Goal: Transaction & Acquisition: Book appointment/travel/reservation

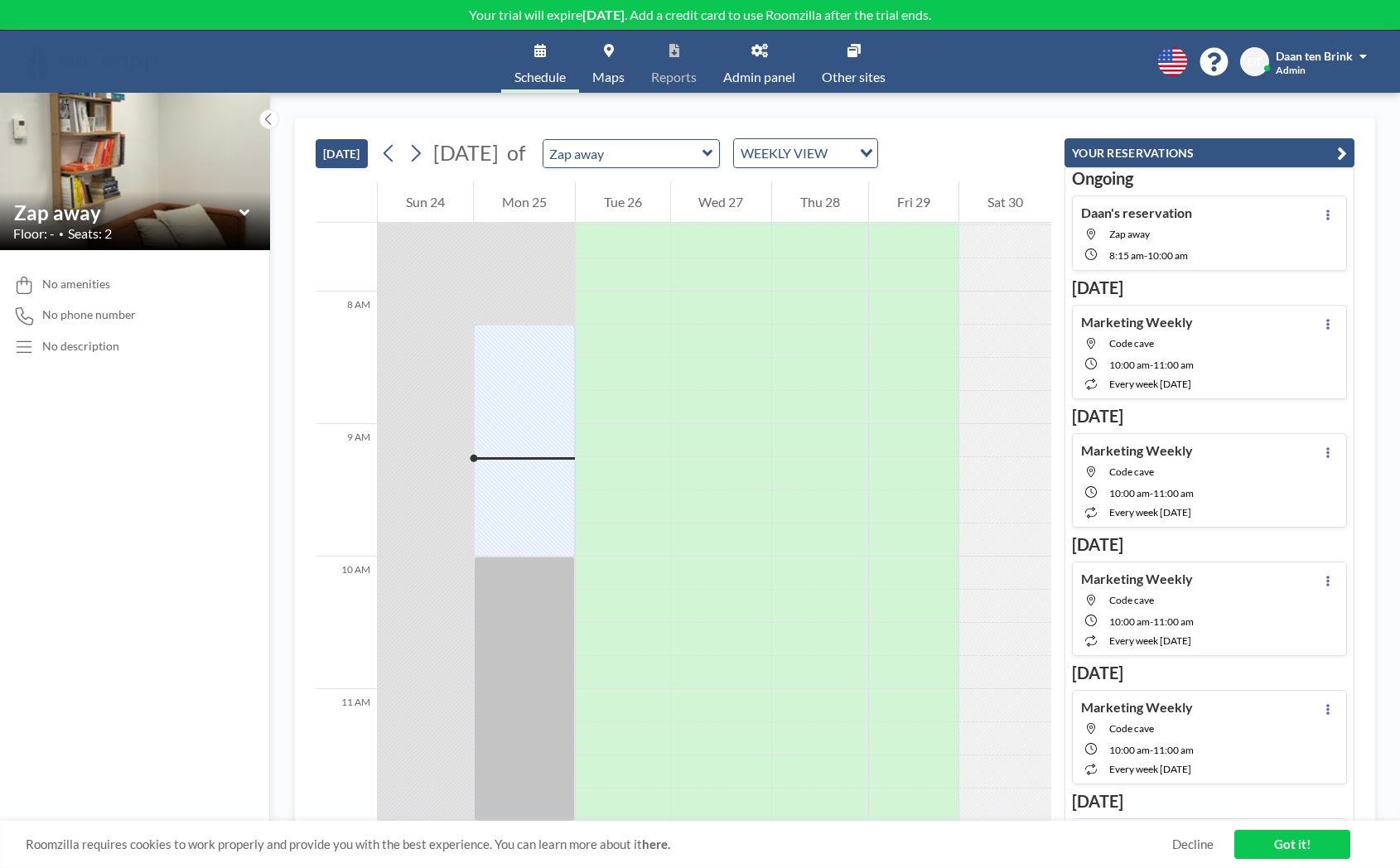
scroll to position [1012, 0]
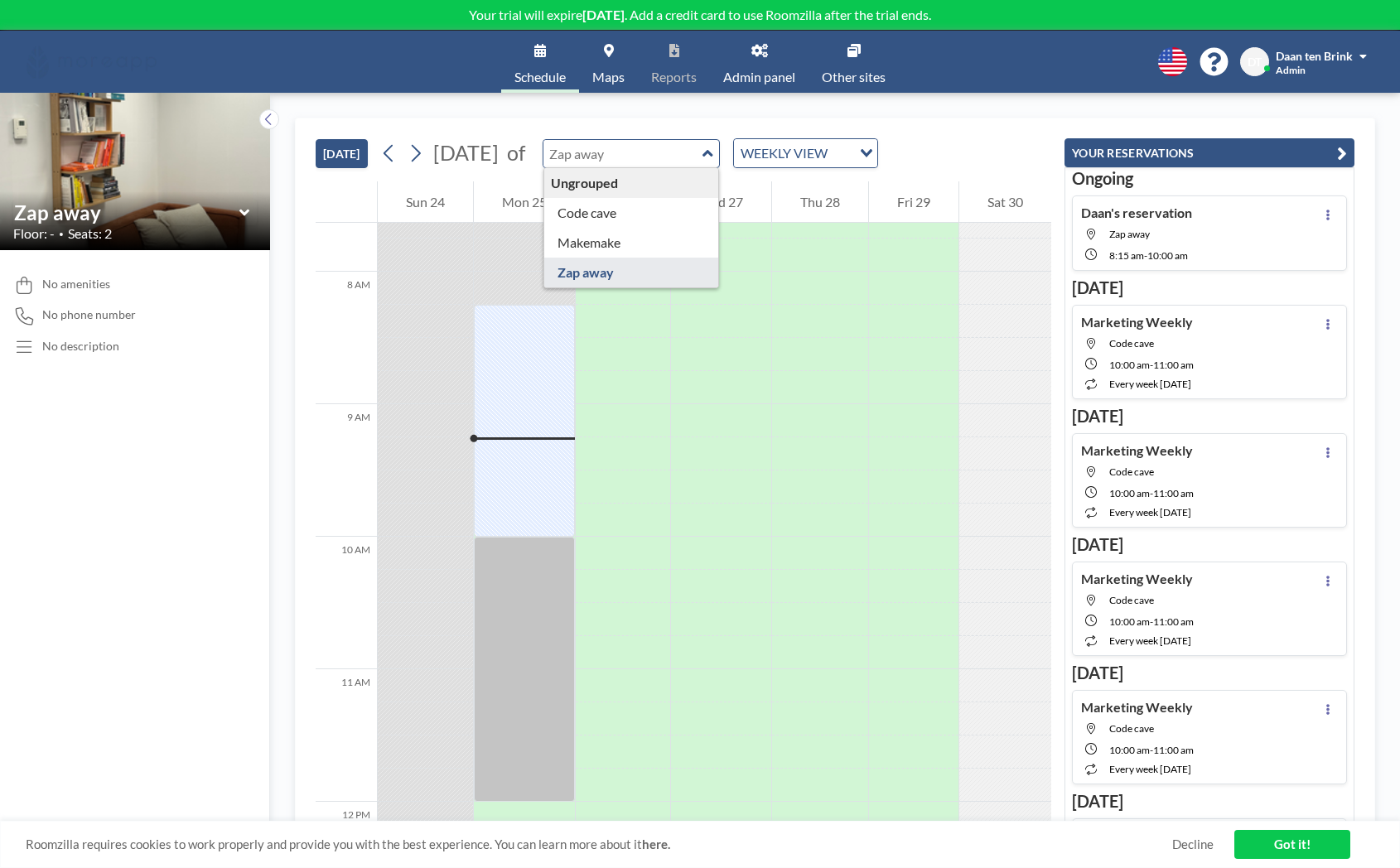
click at [703, 140] on input "text" at bounding box center [623, 154] width 159 height 28
type input "Code cave"
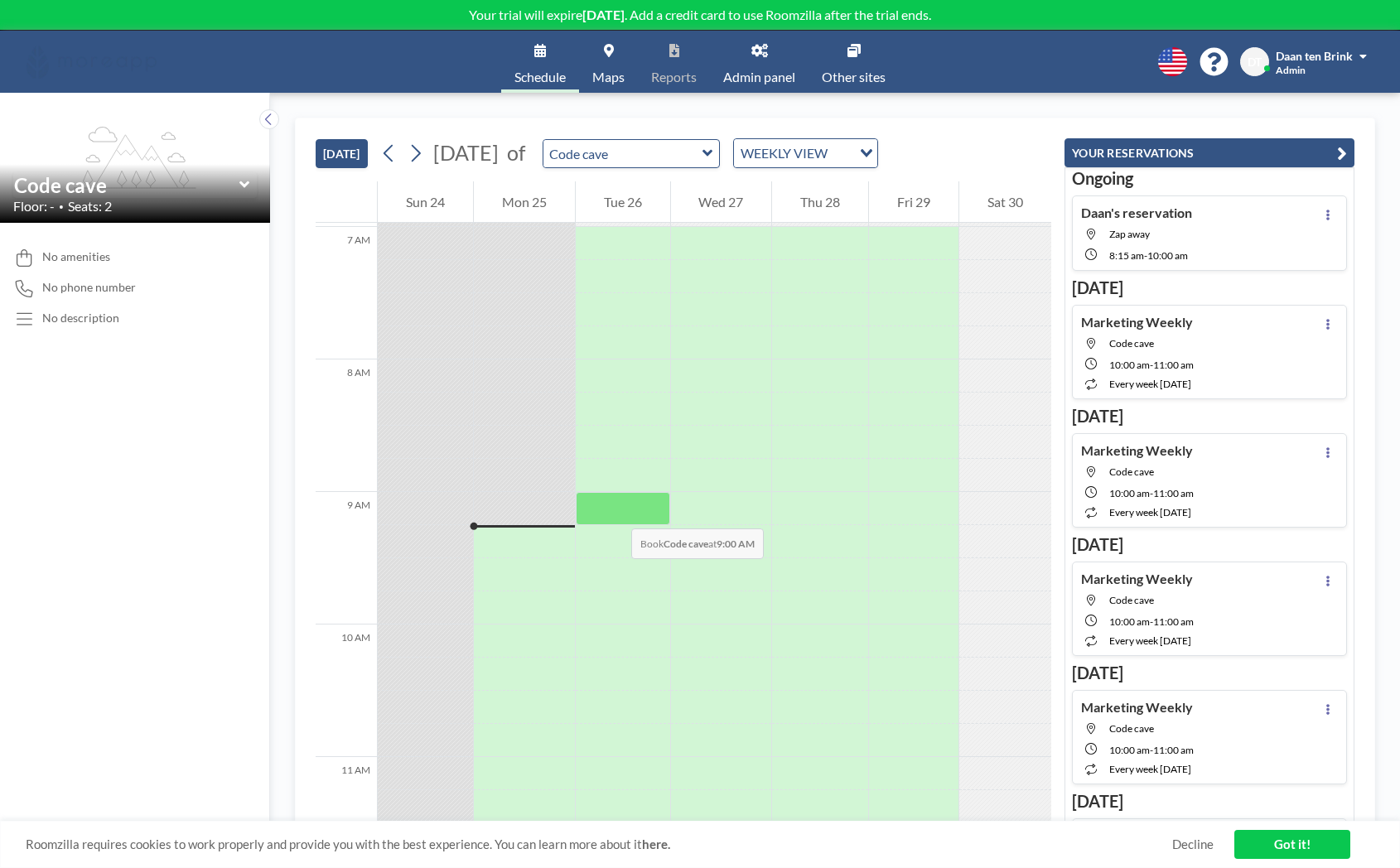
scroll to position [944, 0]
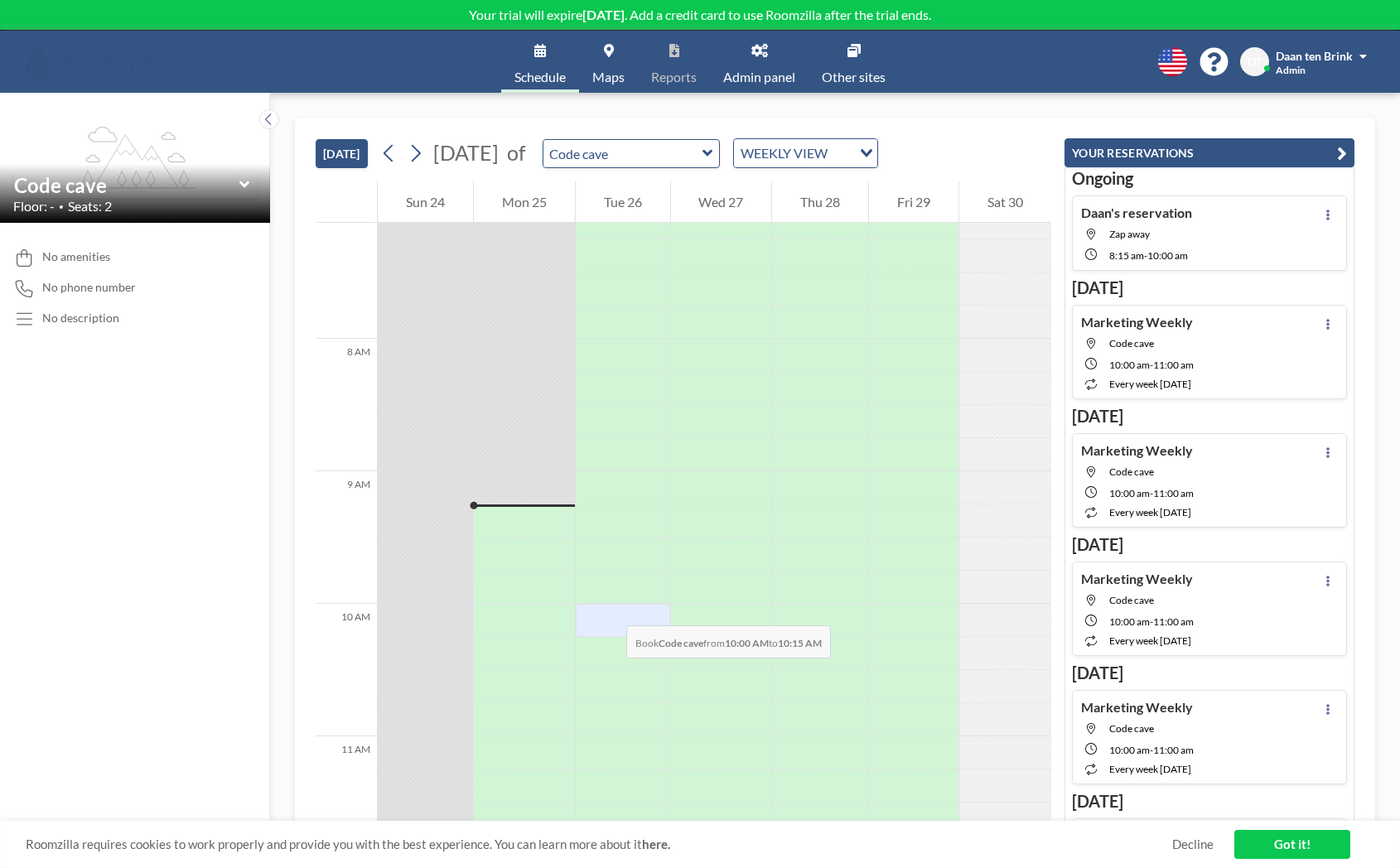
click at [610, 609] on div at bounding box center [623, 621] width 94 height 33
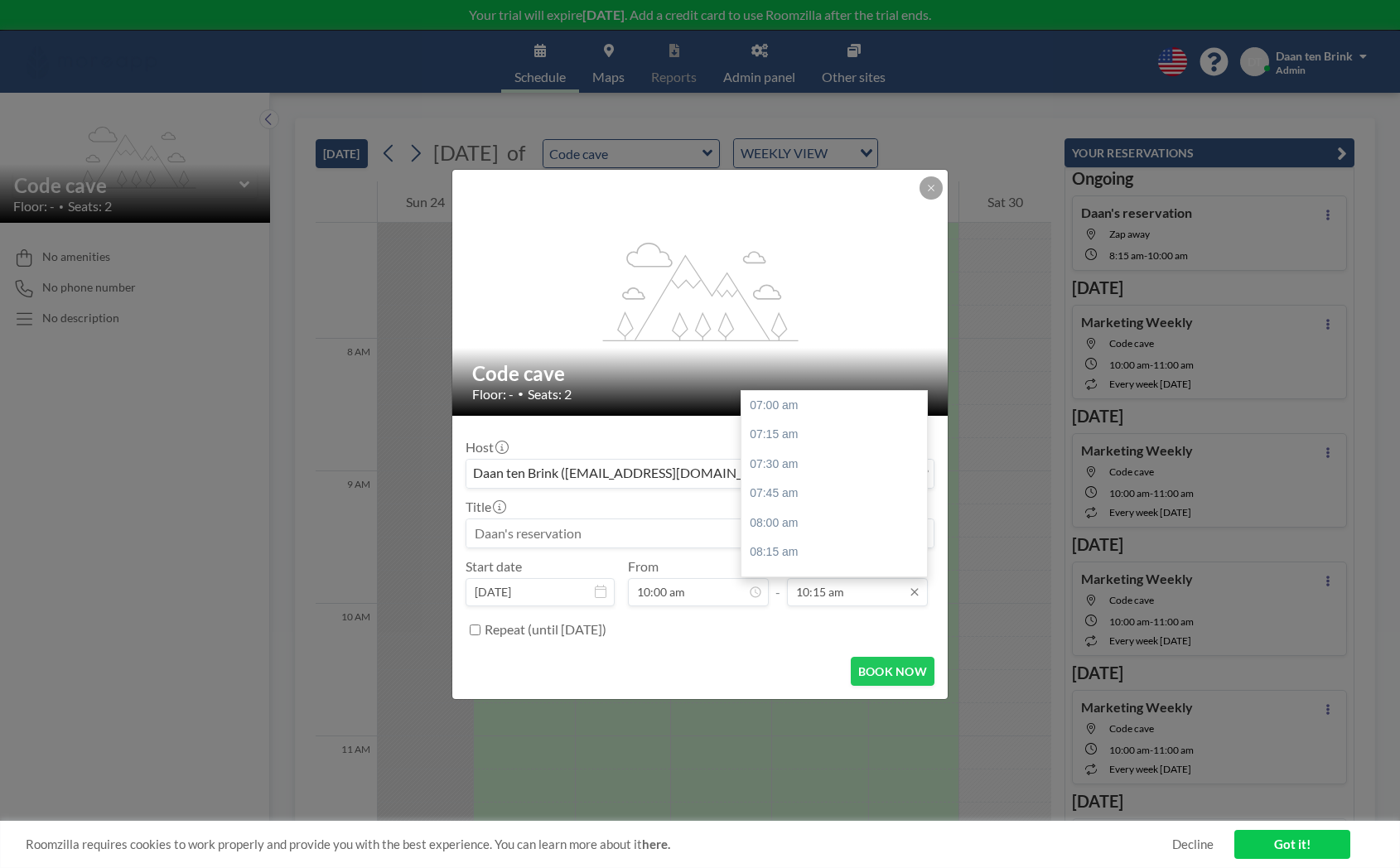
scroll to position [384, 0]
click at [787, 500] on div "11:00 am" at bounding box center [834, 494] width 185 height 30
type input "11:00 am"
click at [531, 533] on input at bounding box center [700, 533] width 468 height 28
type input "N"
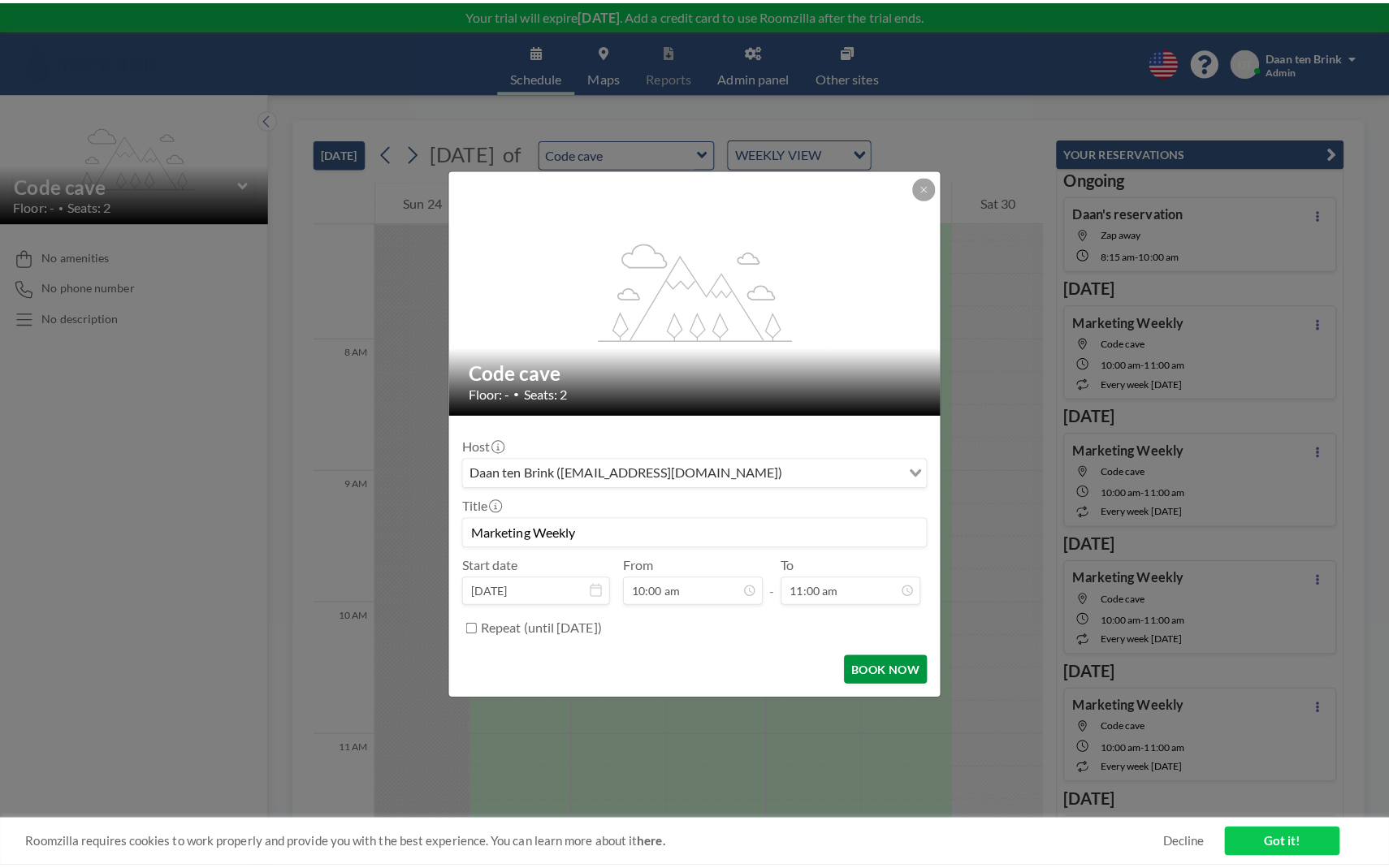
scroll to position [347, 0]
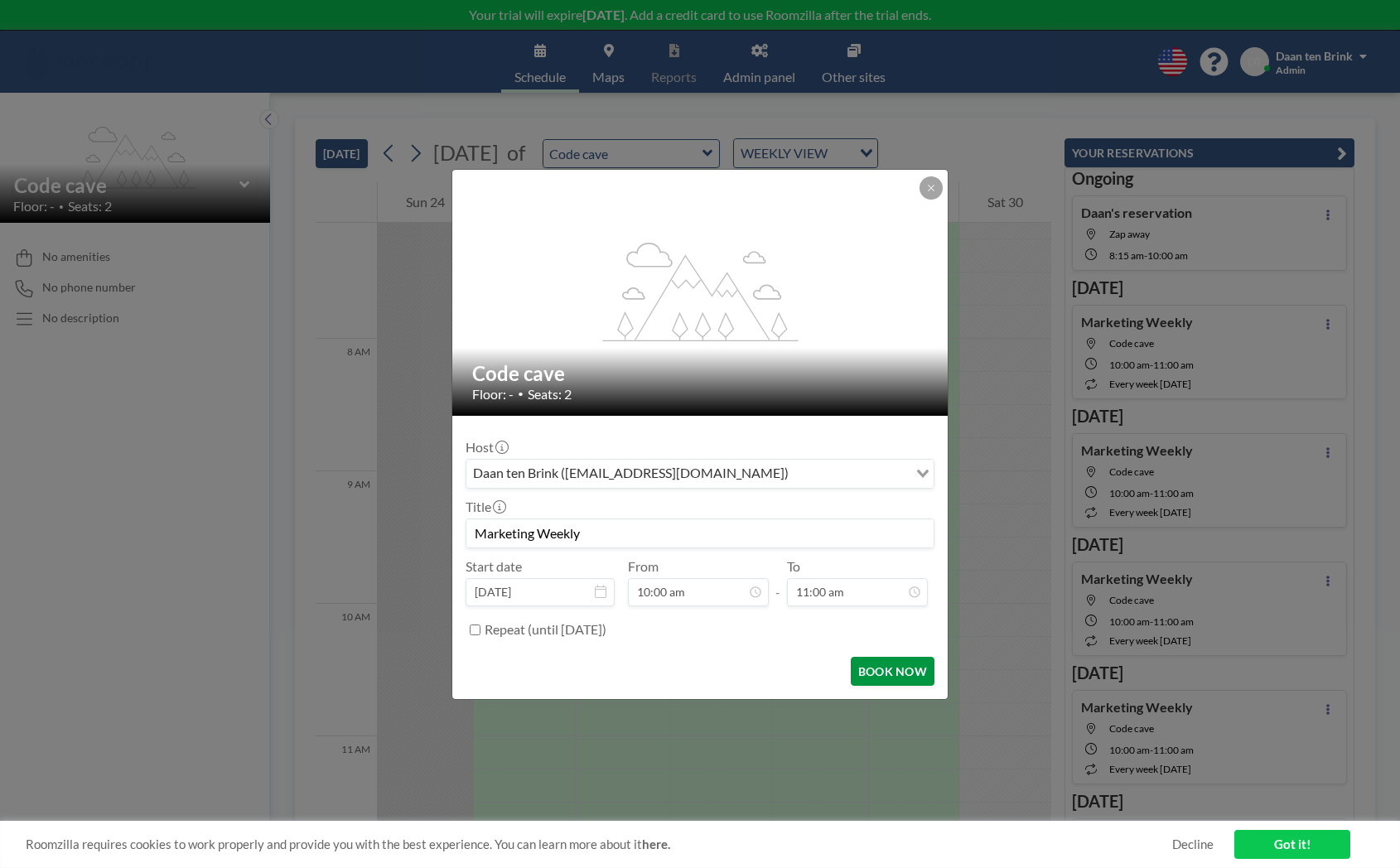
type input "Marketing Weekly"
click at [874, 675] on button "BOOK NOW" at bounding box center [892, 671] width 83 height 29
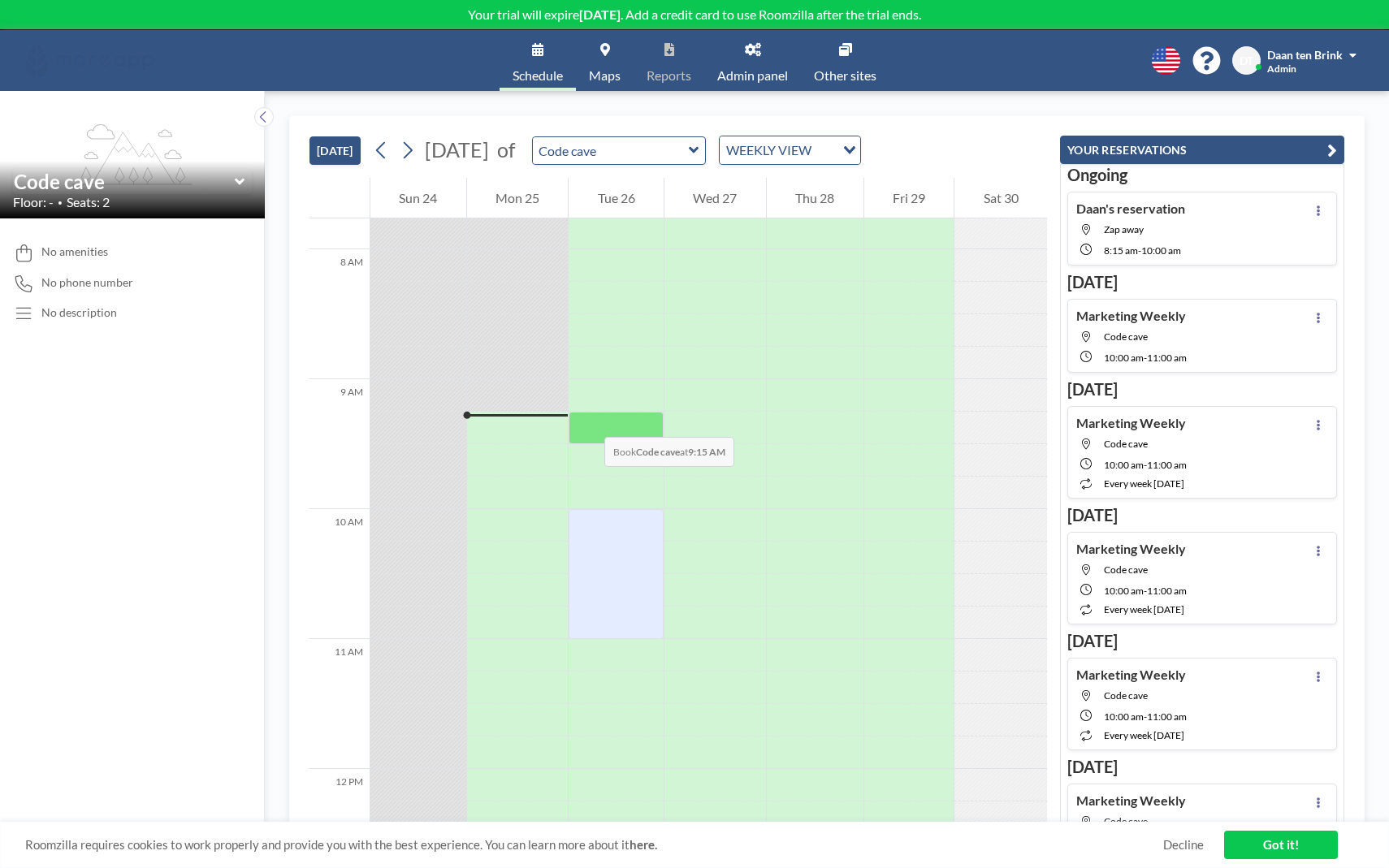
scroll to position [1014, 0]
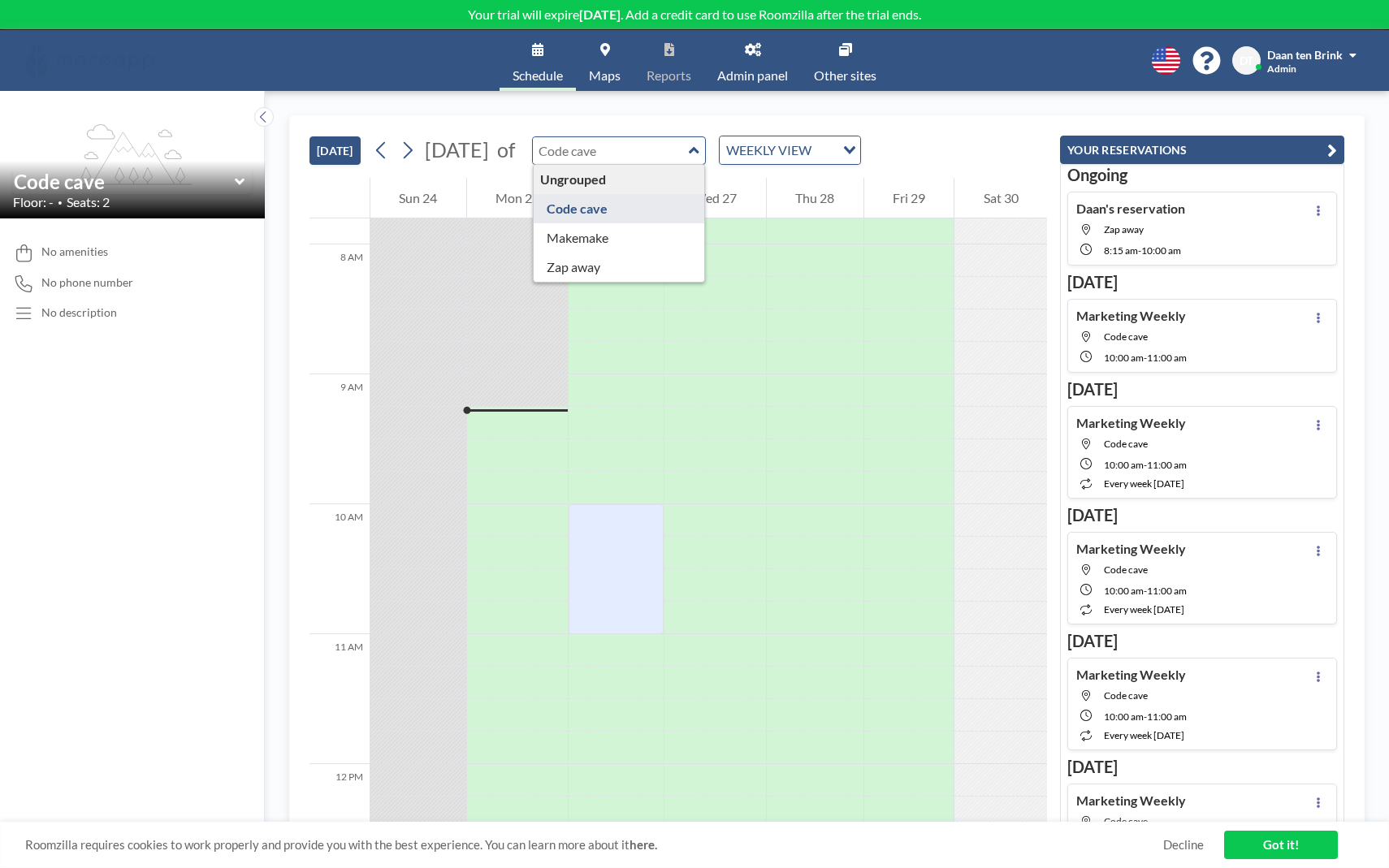
click at [641, 152] on input "text" at bounding box center [611, 151] width 156 height 27
type input "Makemake"
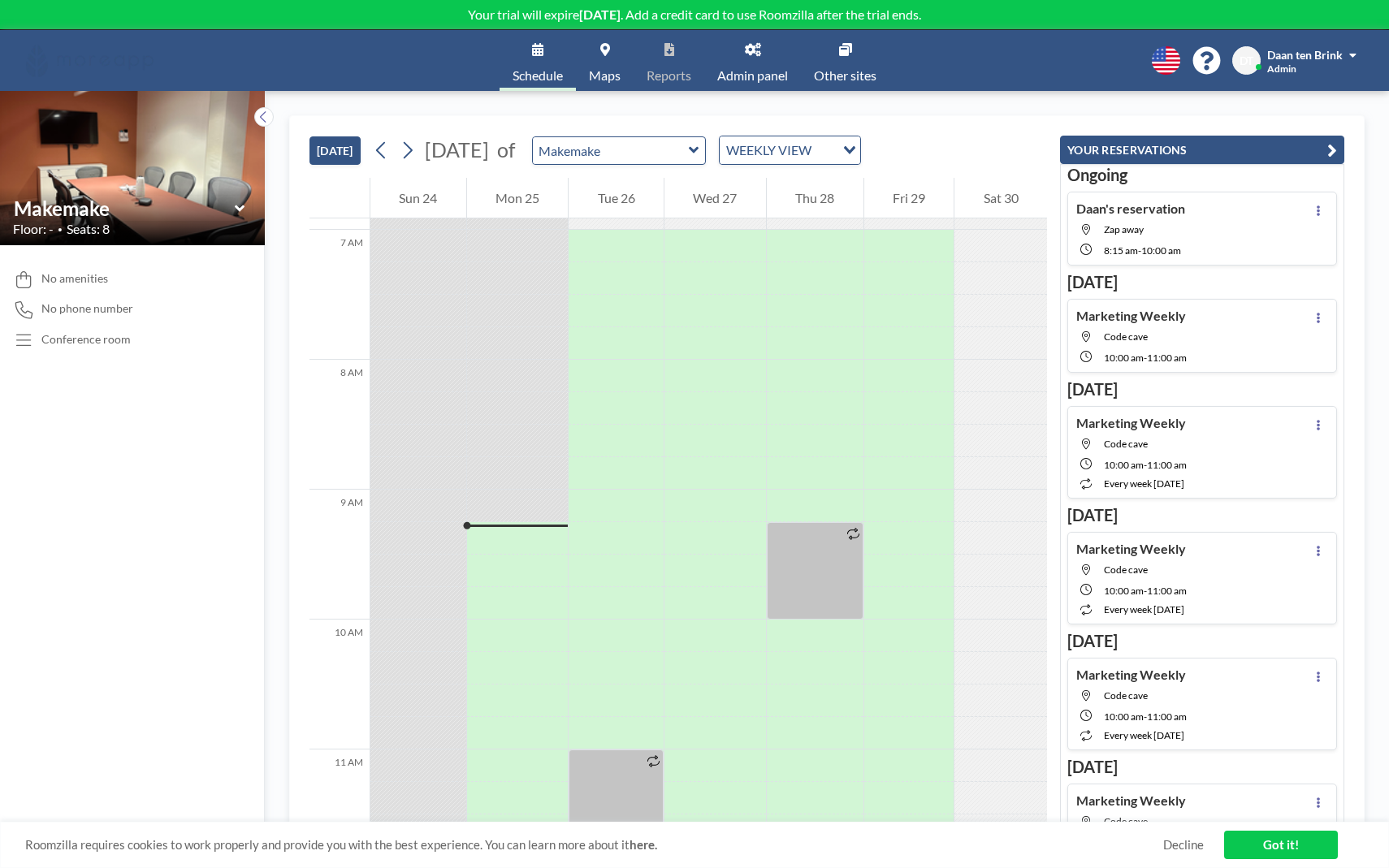
scroll to position [1169, 0]
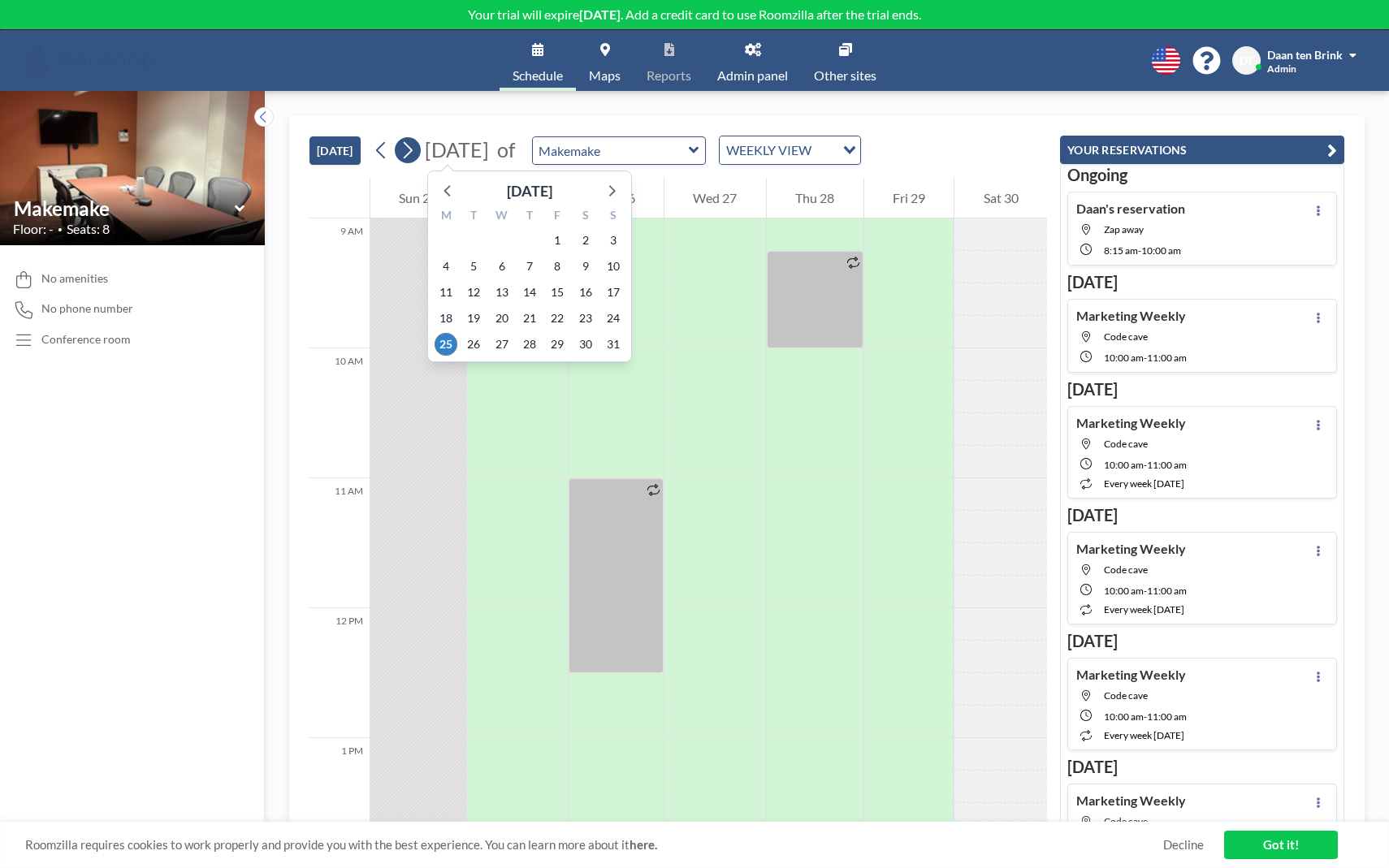
click at [412, 153] on icon at bounding box center [408, 151] width 9 height 17
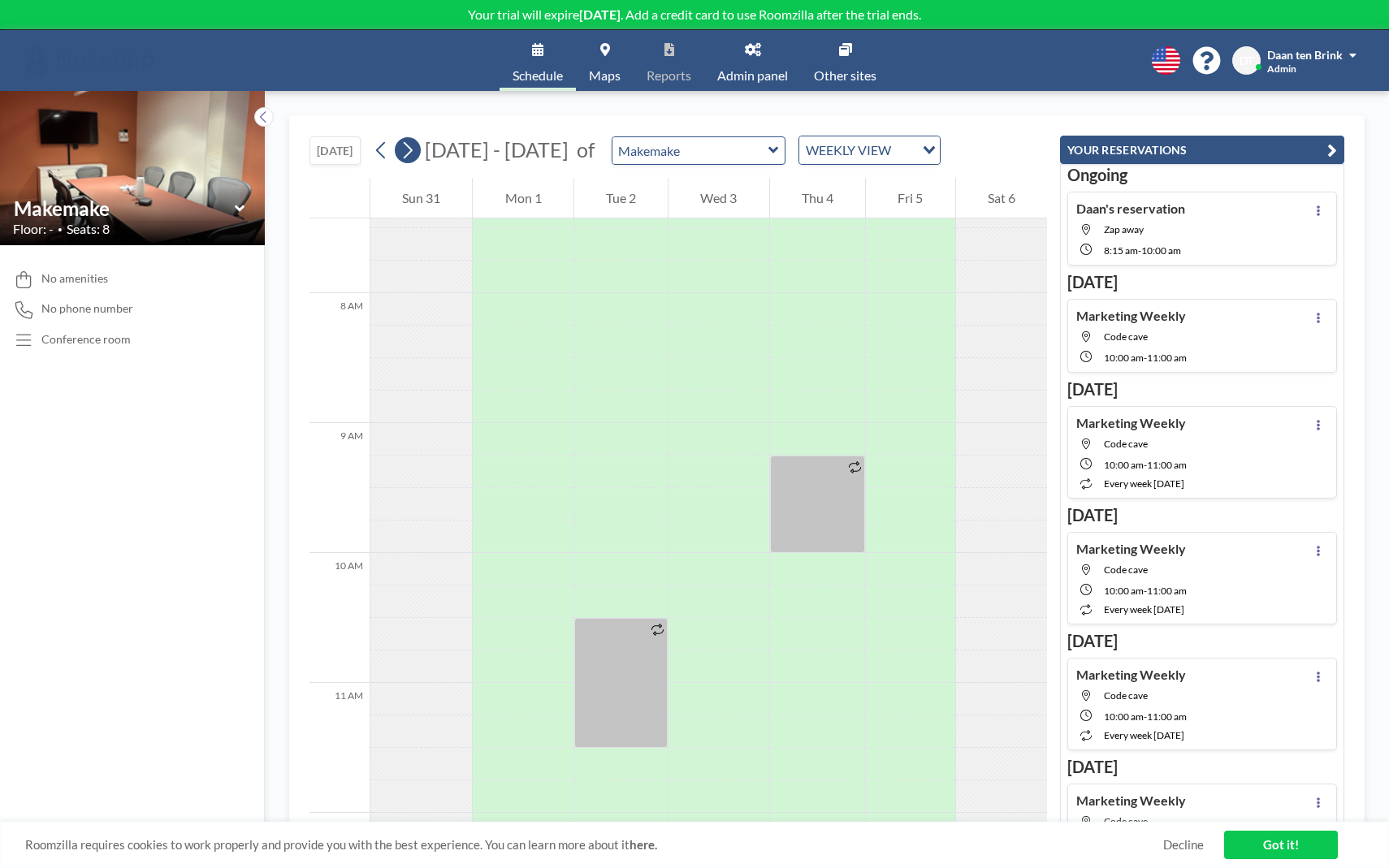
scroll to position [1007, 0]
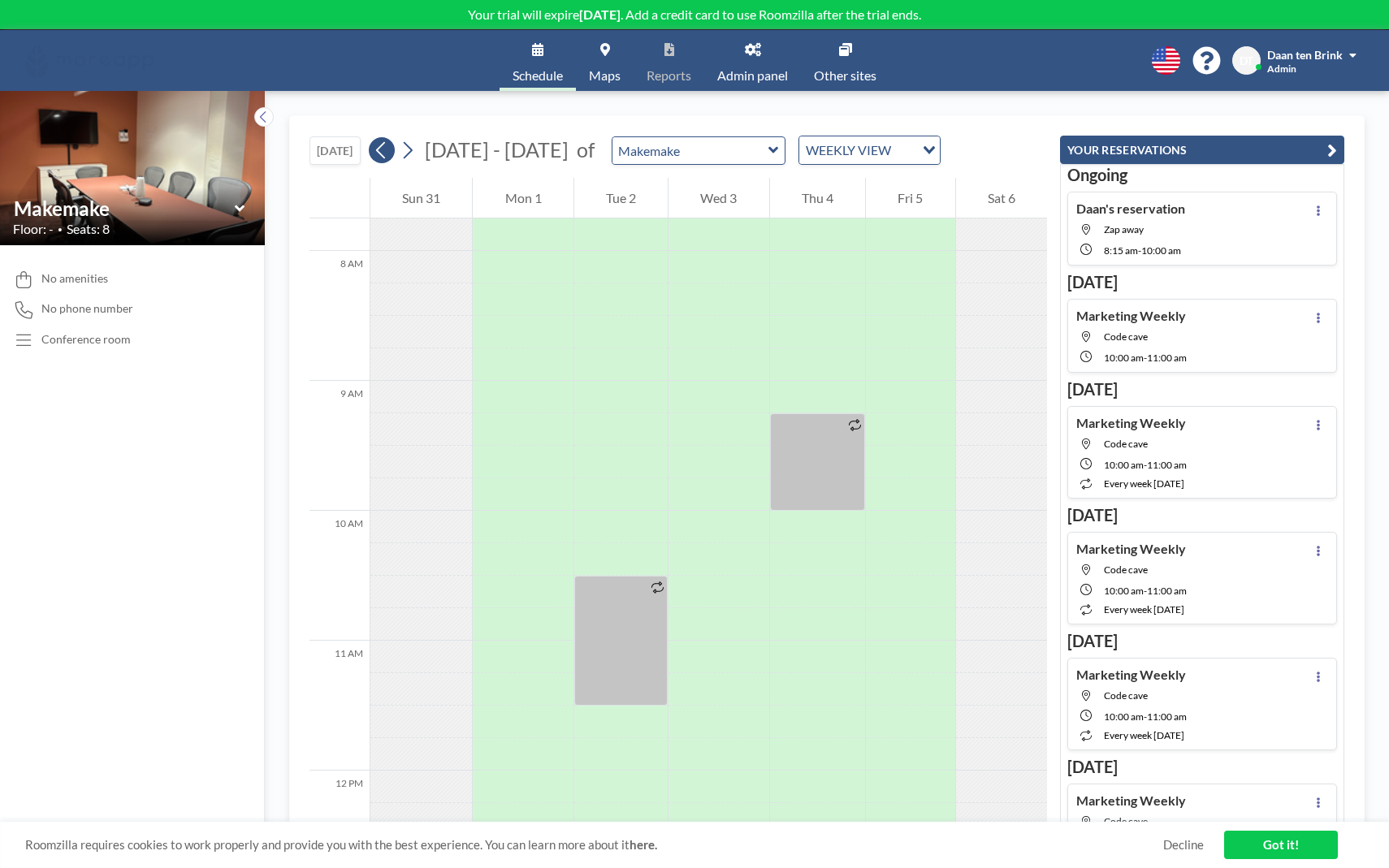
click at [389, 152] on icon at bounding box center [381, 151] width 16 height 25
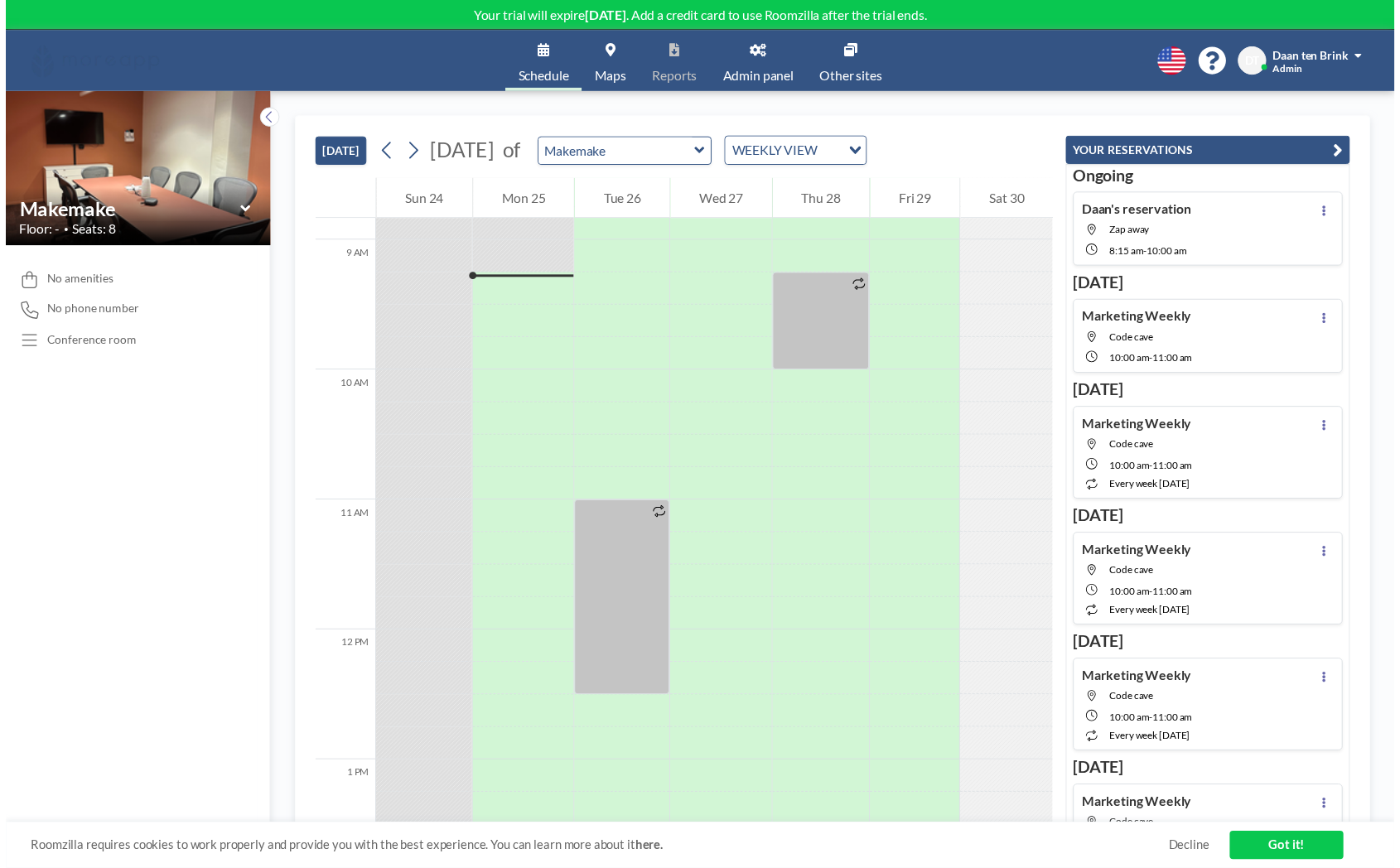
scroll to position [1193, 0]
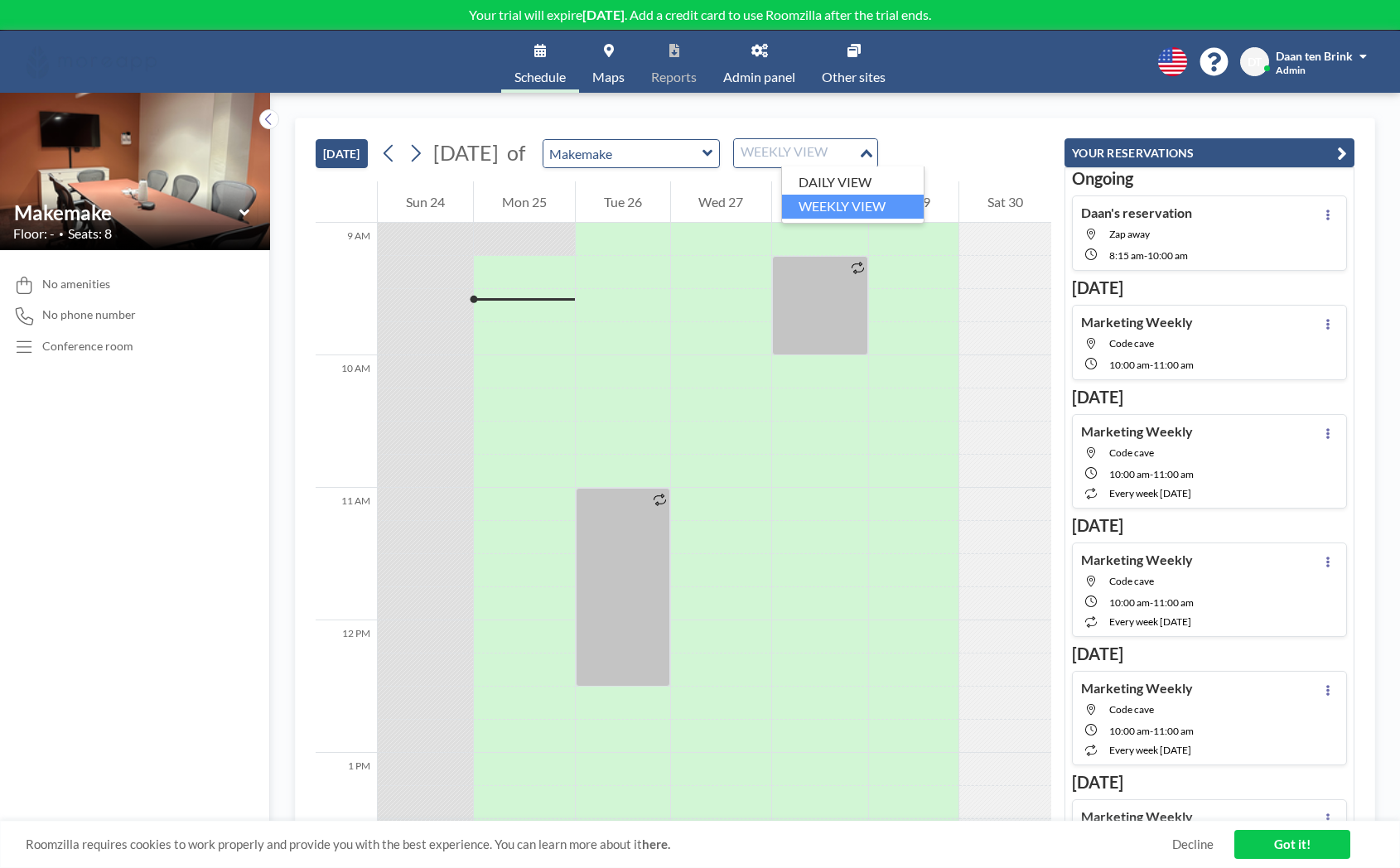
click at [833, 159] on div "WEEKLY VIEW" at bounding box center [796, 152] width 124 height 25
click at [850, 192] on li "DAILY VIEW" at bounding box center [853, 182] width 142 height 24
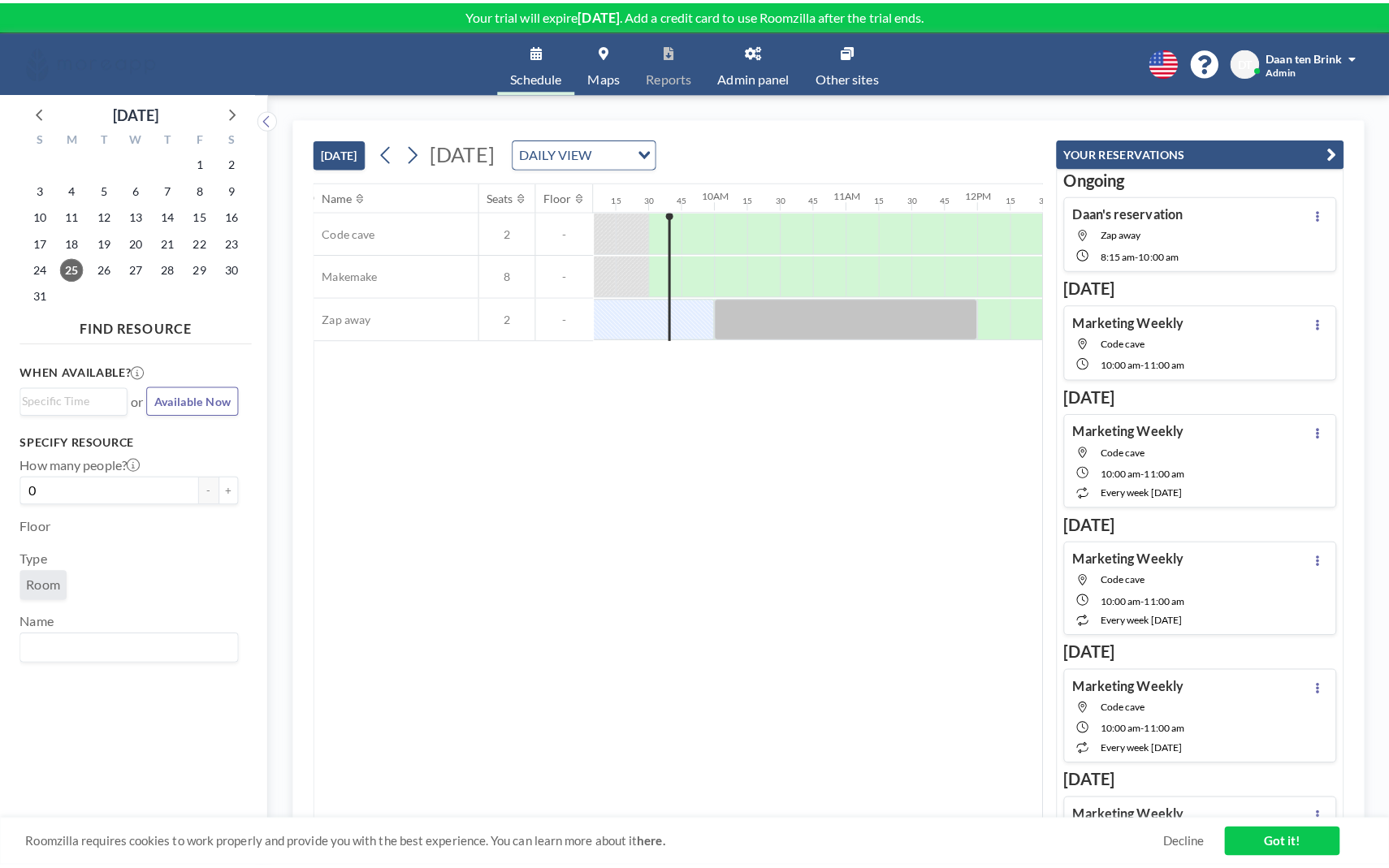
scroll to position [0, 1202]
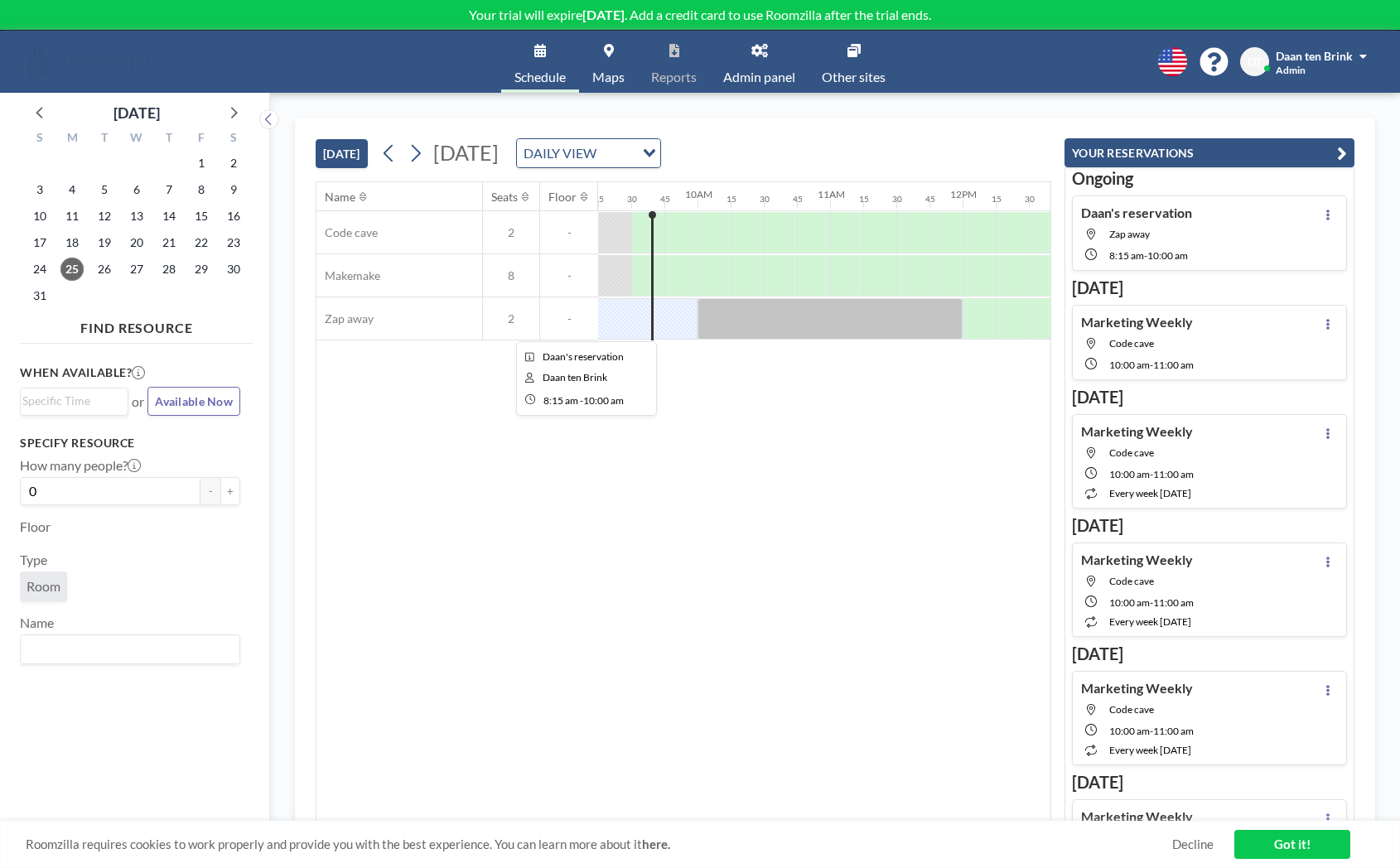
click at [635, 330] on div at bounding box center [582, 319] width 232 height 42
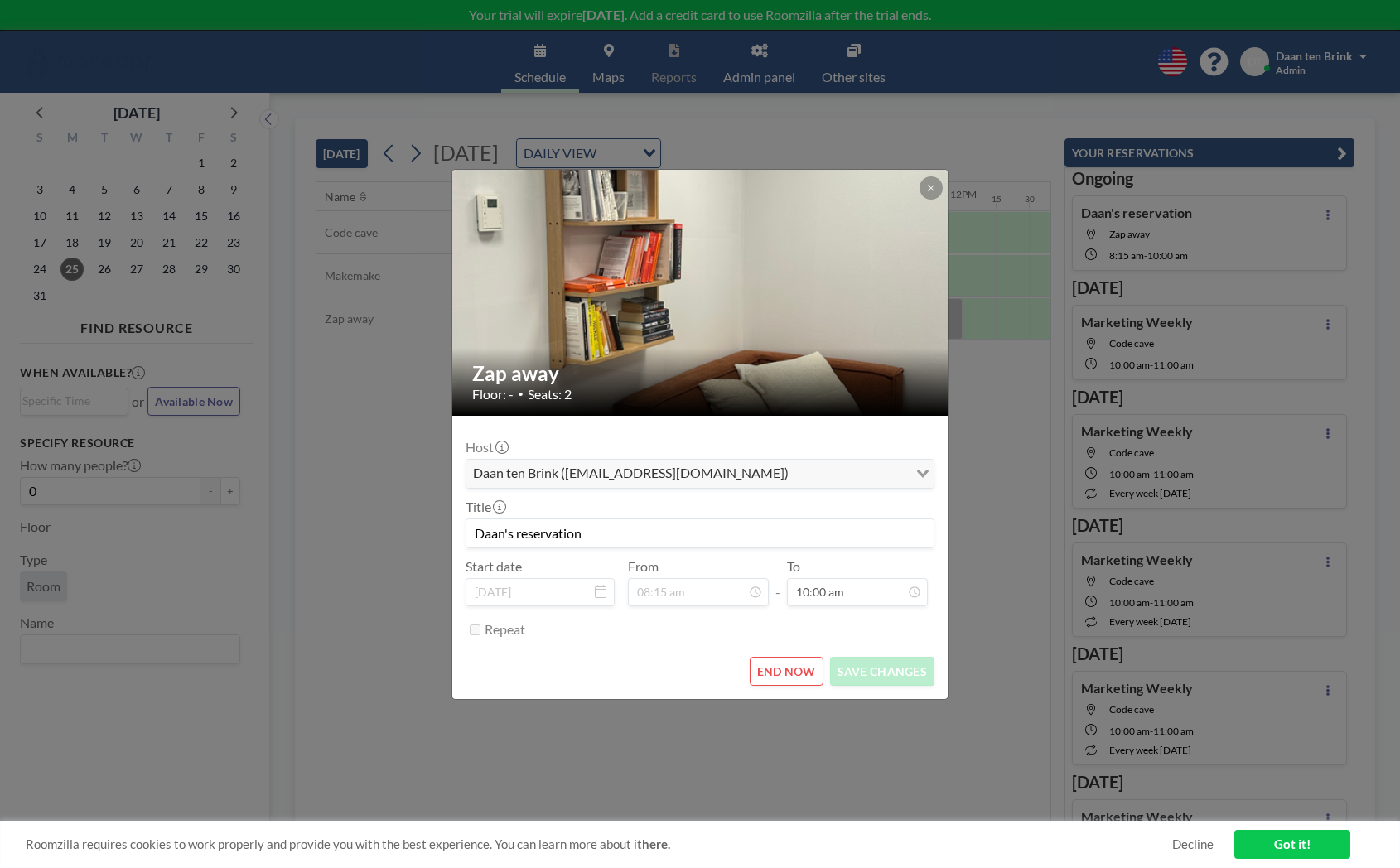
click at [771, 673] on button "END NOW" at bounding box center [786, 671] width 73 height 29
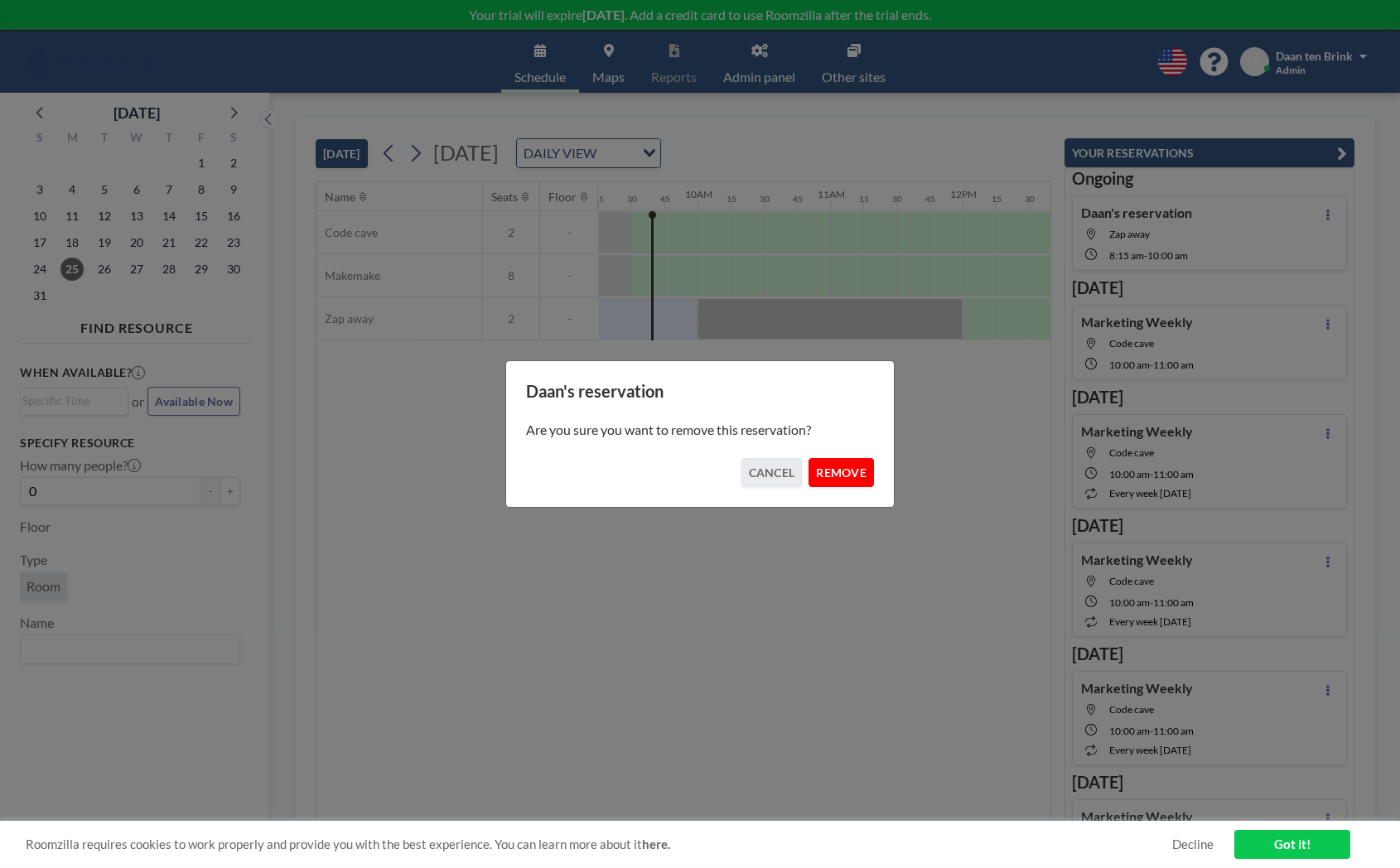
click at [836, 468] on button "REMOVE" at bounding box center [842, 472] width 65 height 29
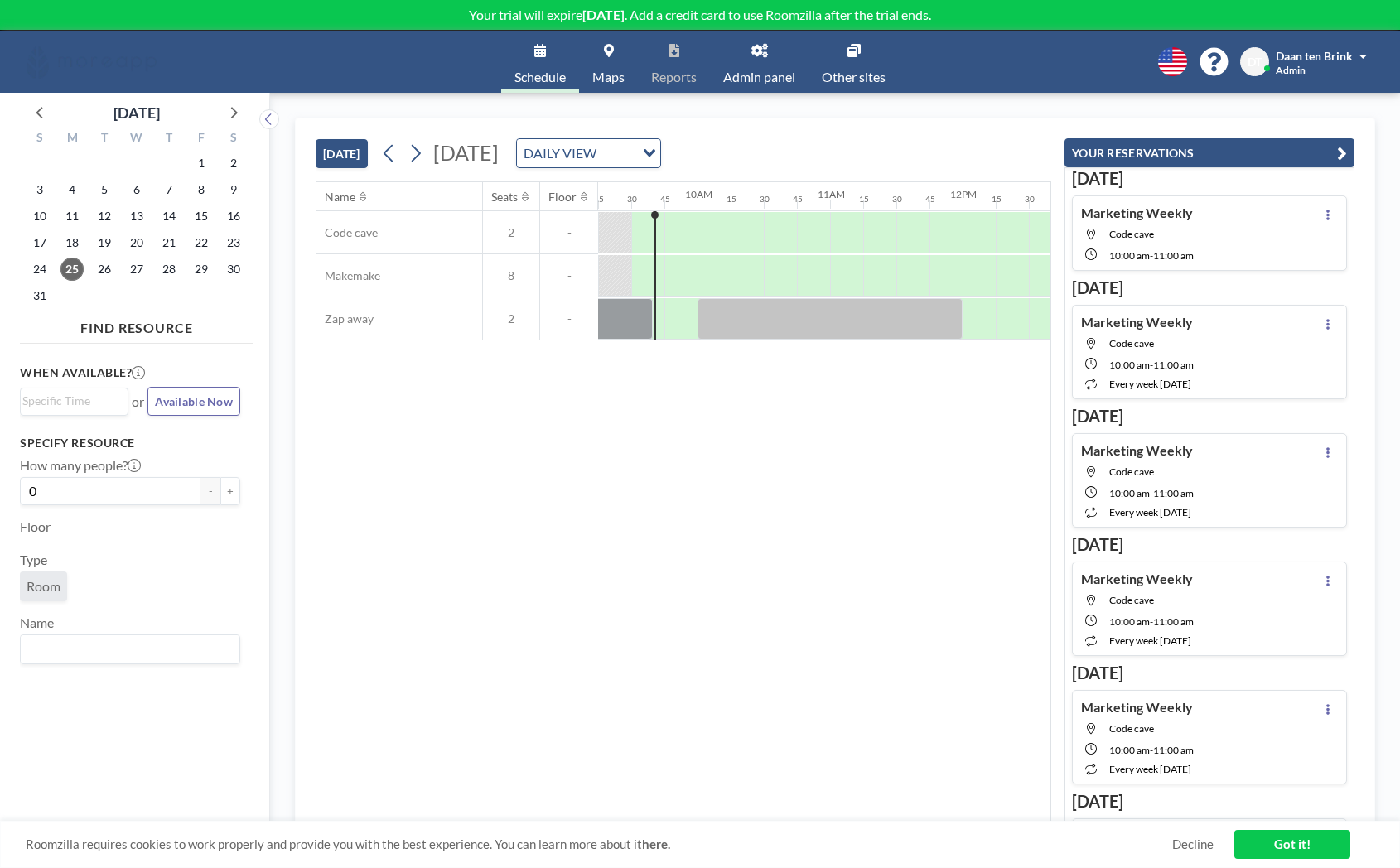
click at [927, 65] on div "Schedule Maps Reports Admin panel Other sites English Polski 日本語 Española DT Da…" at bounding box center [700, 62] width 1400 height 62
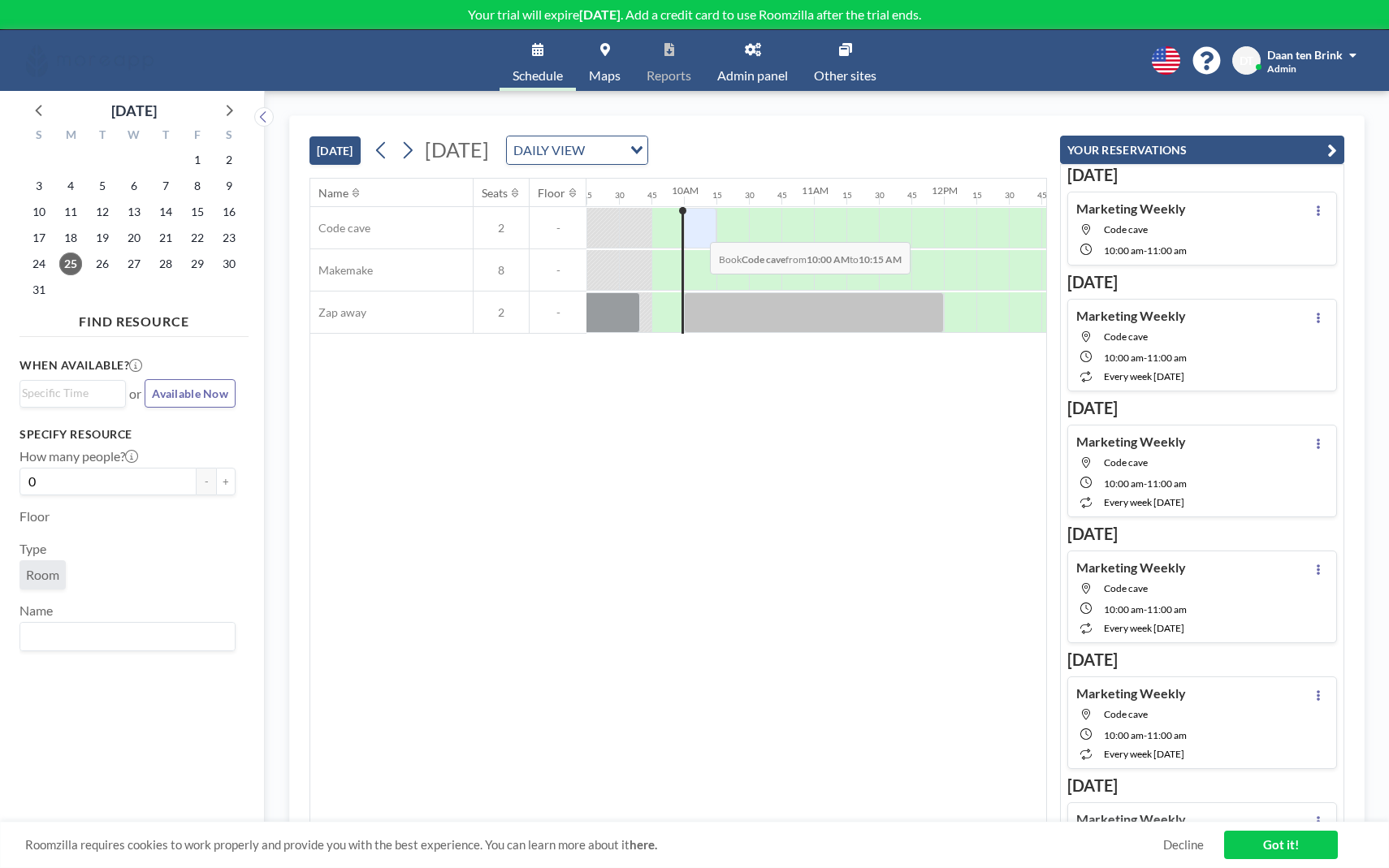
click at [697, 230] on div at bounding box center [701, 228] width 33 height 41
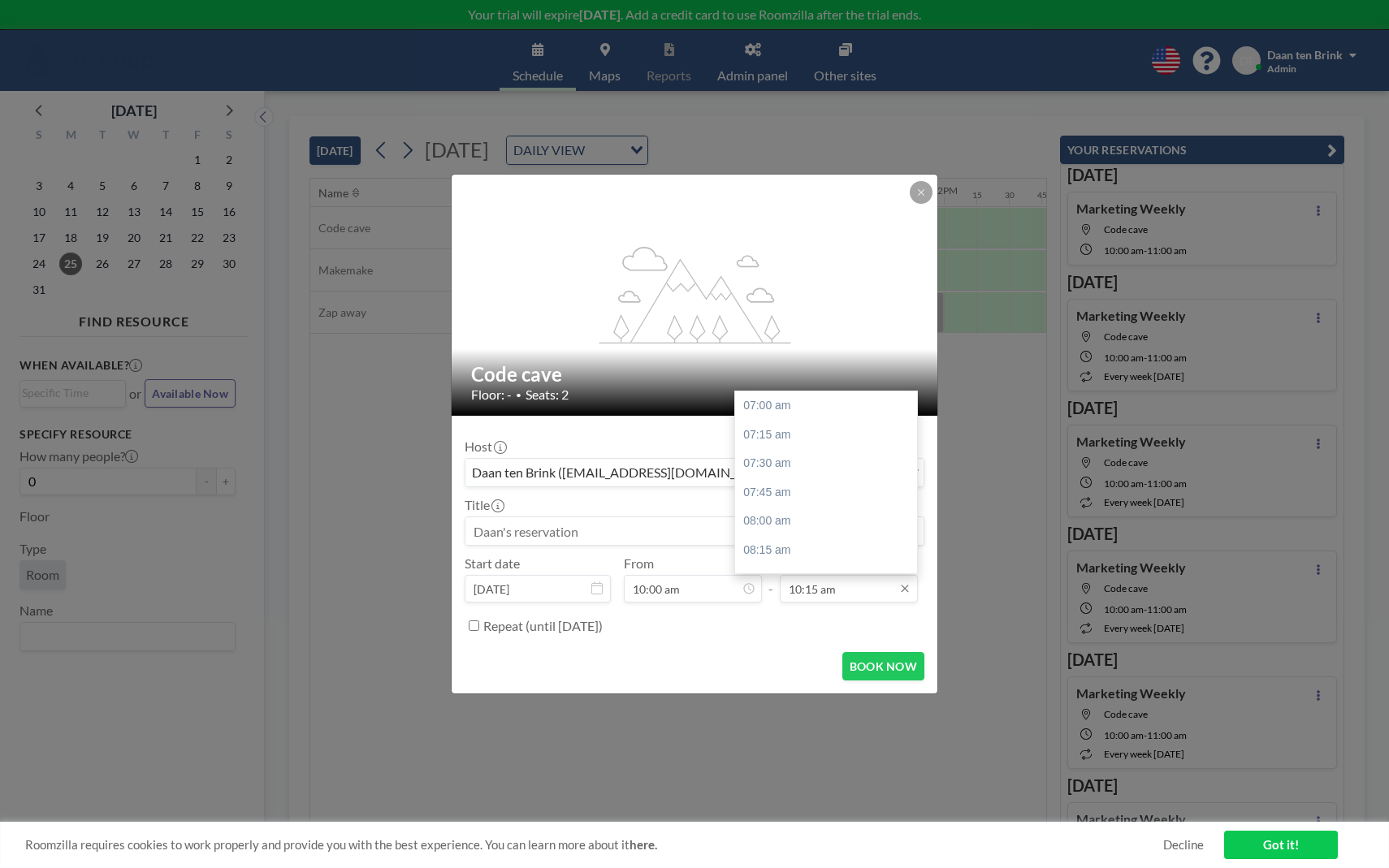
scroll to position [376, 0]
click at [838, 596] on input "10:15 am" at bounding box center [849, 589] width 138 height 28
click at [782, 441] on div "10:30 am" at bounding box center [826, 434] width 182 height 29
type input "10:30 am"
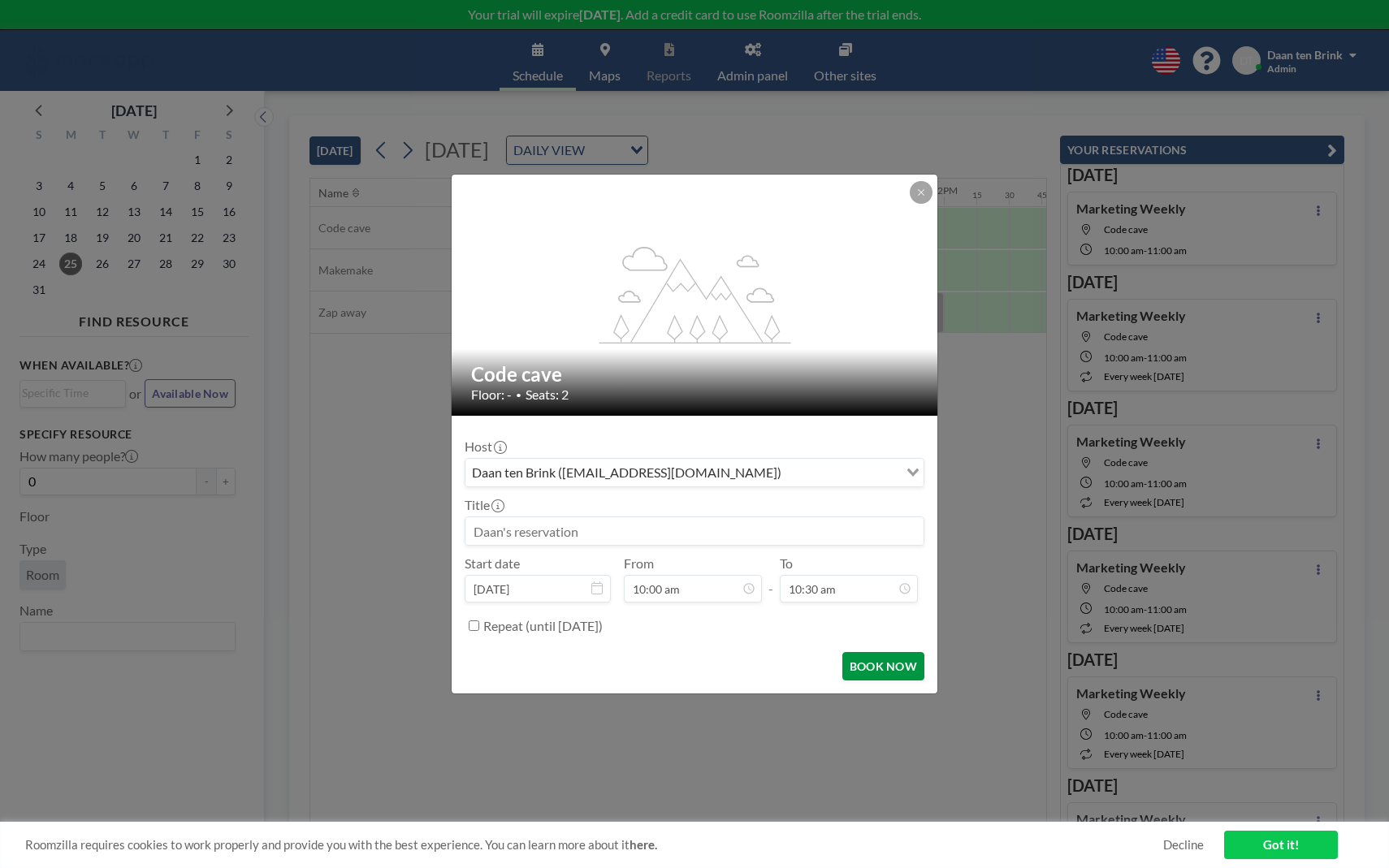
click at [877, 652] on button "BOOK NOW" at bounding box center [883, 666] width 82 height 29
